Goal: Obtain resource: Obtain resource

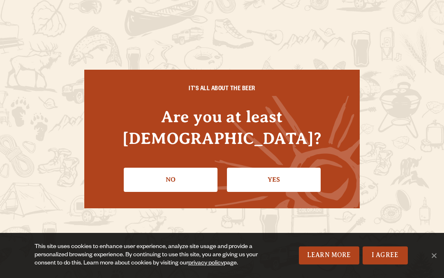
click at [304, 173] on link "Yes" at bounding box center [274, 180] width 94 height 24
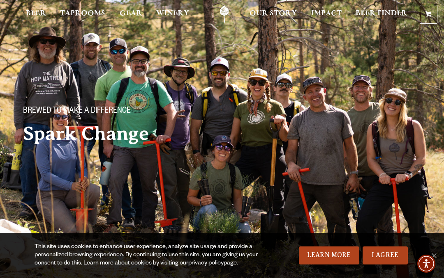
click at [376, 261] on link "I Agree" at bounding box center [384, 256] width 45 height 18
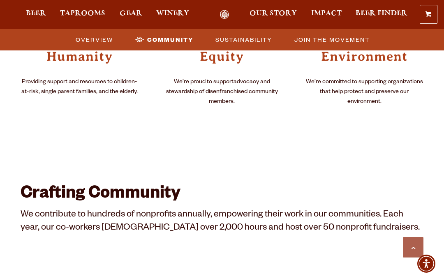
scroll to position [554, 0]
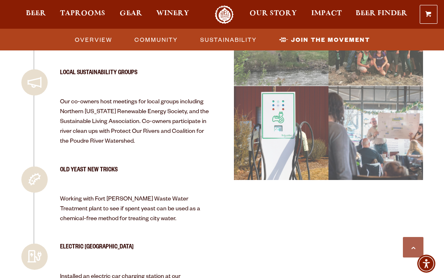
scroll to position [1748, 0]
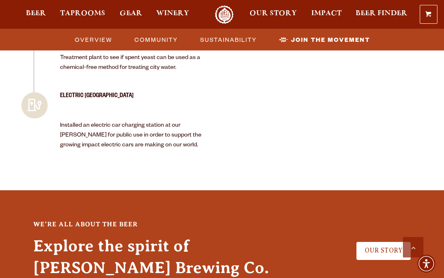
click at [334, 11] on span "Impact" at bounding box center [326, 13] width 30 height 7
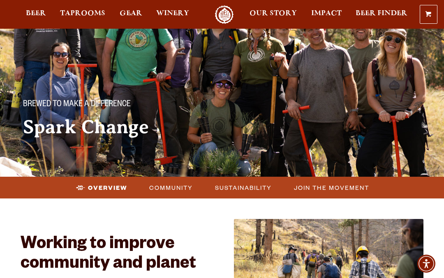
scroll to position [0, 0]
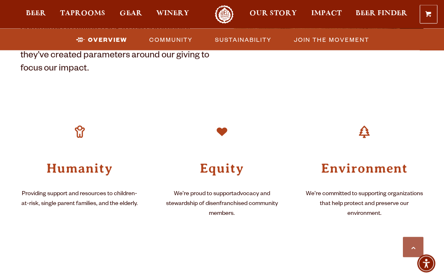
scroll to position [328, 0]
click at [99, 159] on h3 "Humanity" at bounding box center [80, 167] width 118 height 17
click at [101, 120] on header "Humanity" at bounding box center [80, 144] width 118 height 63
click at [99, 160] on h3 "Humanity" at bounding box center [80, 167] width 118 height 17
click at [119, 190] on p "Providing support and resources to children-at-risk, single parent families, an…" at bounding box center [80, 199] width 118 height 20
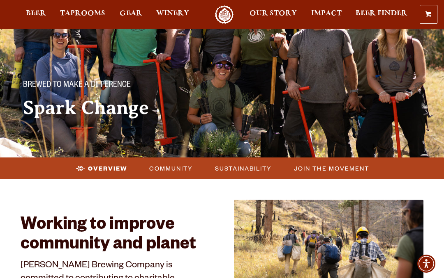
scroll to position [0, 0]
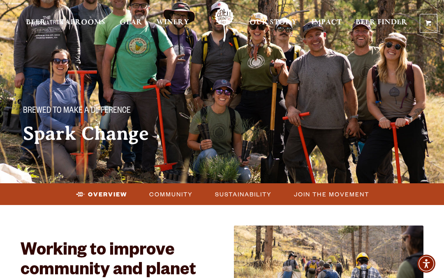
click at [336, 196] on span "Join the Movement" at bounding box center [331, 195] width 75 height 12
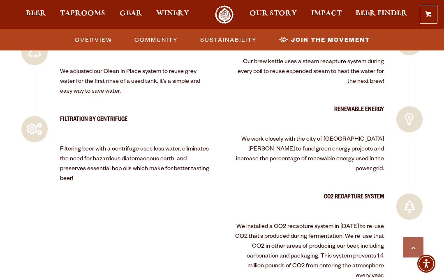
scroll to position [1589, 0]
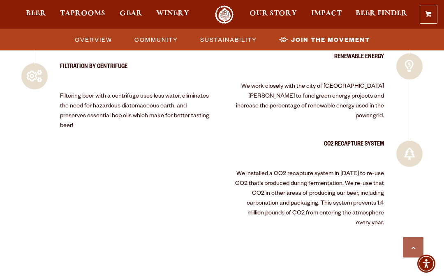
click at [166, 40] on span "Community" at bounding box center [156, 40] width 44 height 12
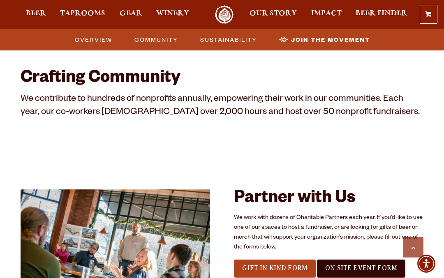
scroll to position [554, 0]
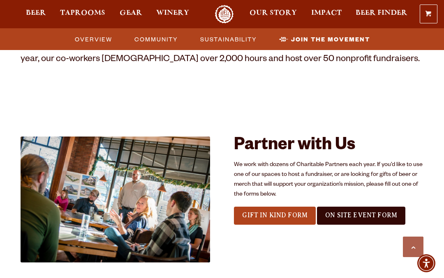
scroll to position [609, 0]
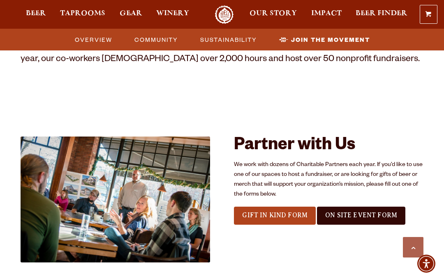
click at [287, 212] on span "Gift In Kind Form" at bounding box center [274, 215] width 65 height 7
